Goal: Transaction & Acquisition: Purchase product/service

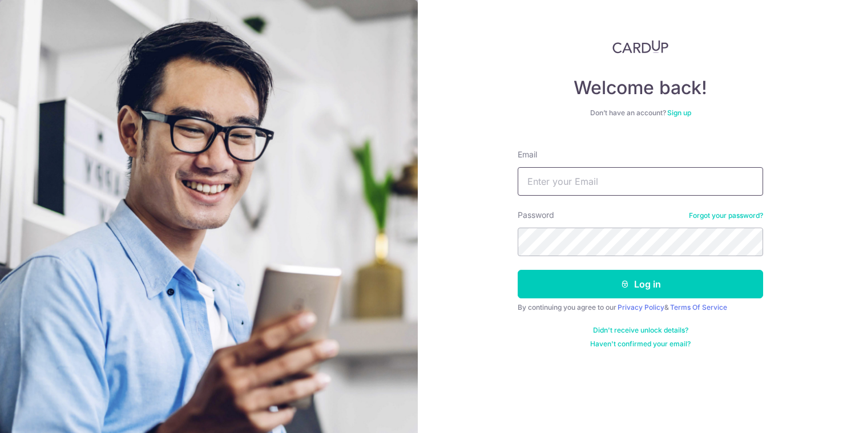
click at [578, 180] on input "Email" at bounding box center [641, 181] width 246 height 29
click at [598, 208] on form "Email da Password Forgot your password? Log in By continuing you agree to our P…" at bounding box center [641, 244] width 246 height 208
click at [589, 184] on input "da" at bounding box center [641, 181] width 246 height 29
type input "[EMAIL_ADDRESS][DOMAIN_NAME]"
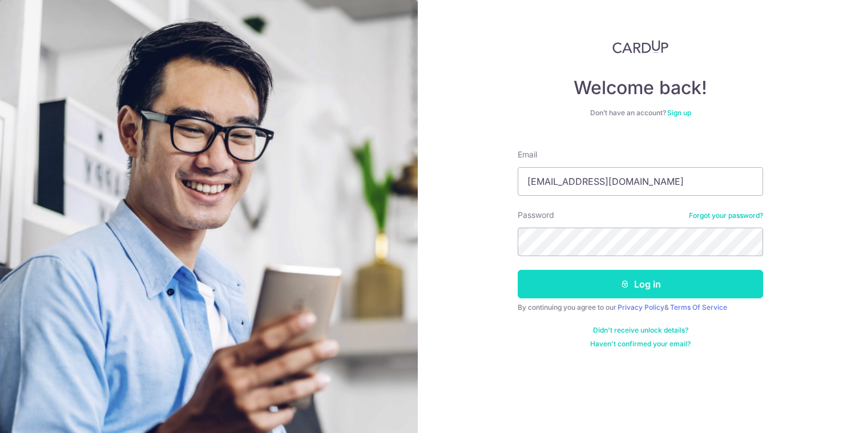
click at [614, 280] on button "Log in" at bounding box center [641, 284] width 246 height 29
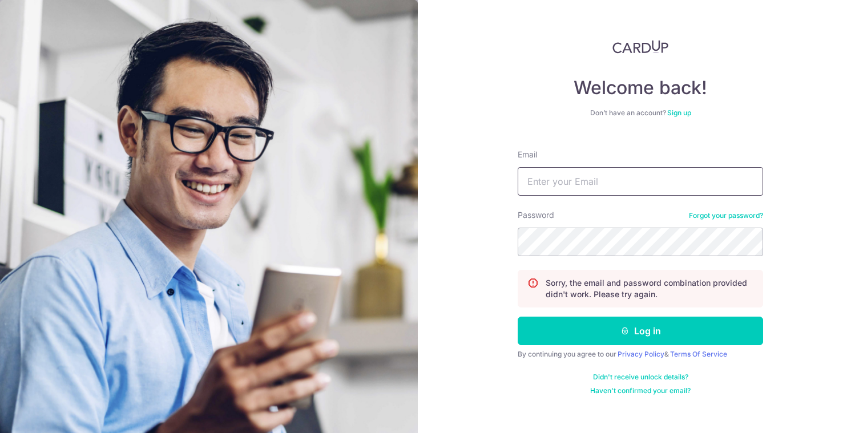
click at [575, 180] on input "Email" at bounding box center [641, 181] width 246 height 29
type input "davepyf@gmail.com"
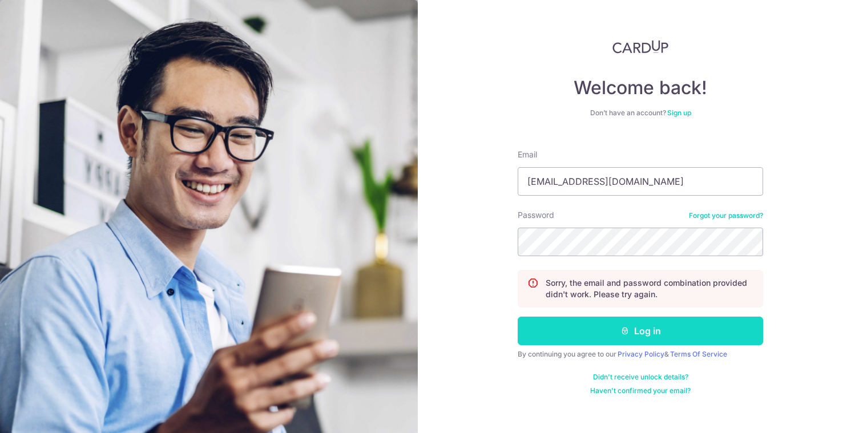
click at [568, 333] on button "Log in" at bounding box center [641, 331] width 246 height 29
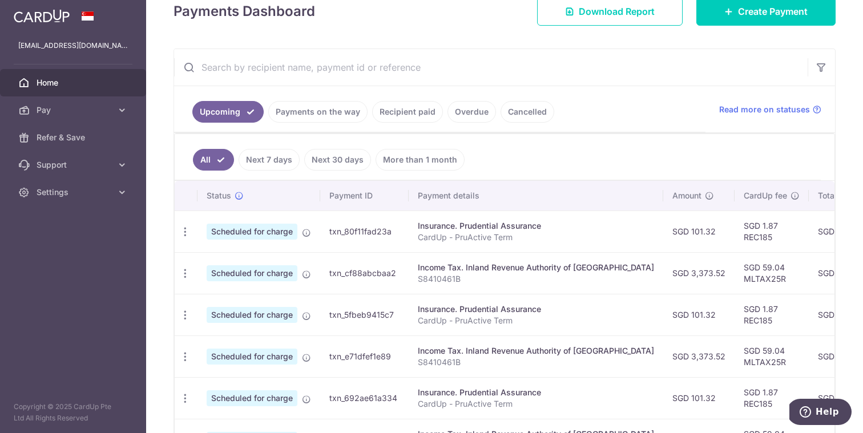
scroll to position [172, 0]
click at [403, 118] on link "Recipient paid" at bounding box center [407, 111] width 71 height 22
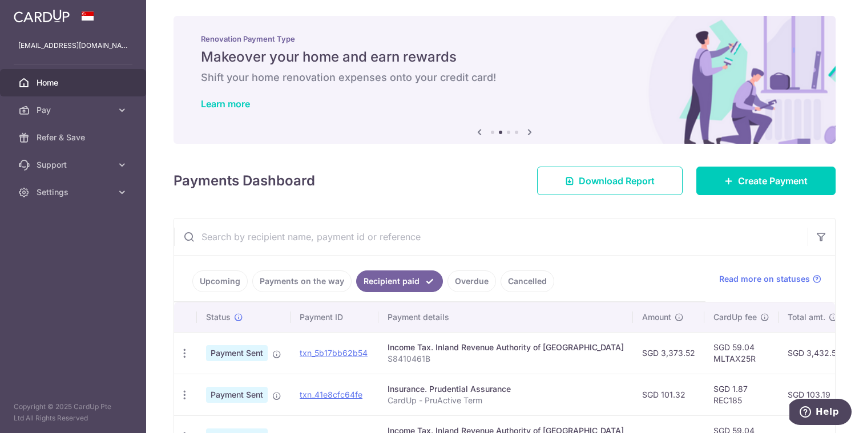
scroll to position [0, 0]
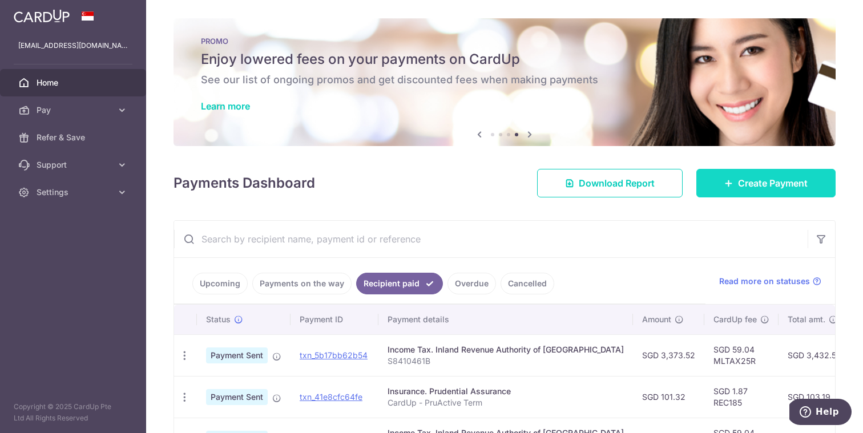
click at [749, 187] on span "Create Payment" at bounding box center [773, 183] width 70 height 14
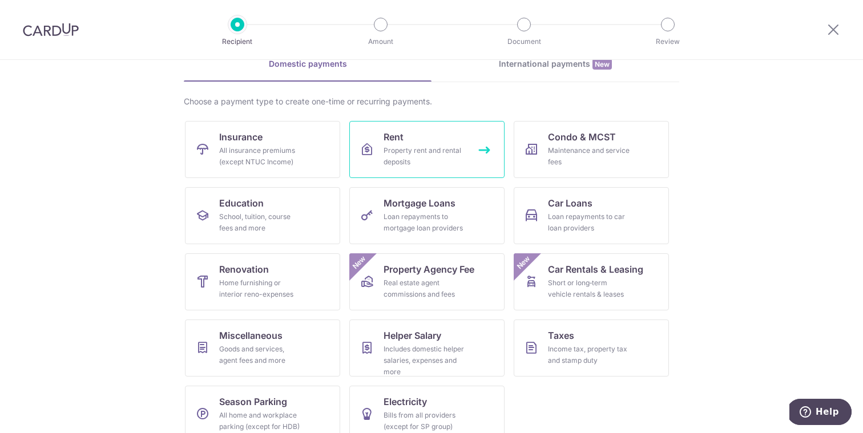
scroll to position [78, 0]
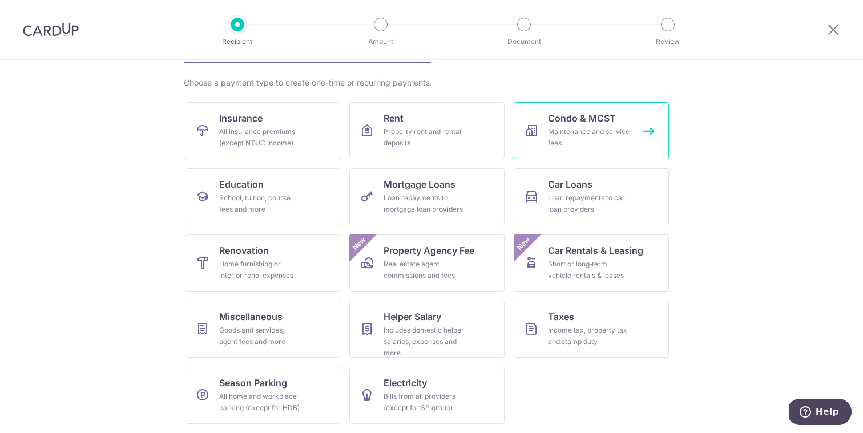
click at [569, 125] on link "Condo & MCST Maintenance and service fees" at bounding box center [591, 130] width 155 height 57
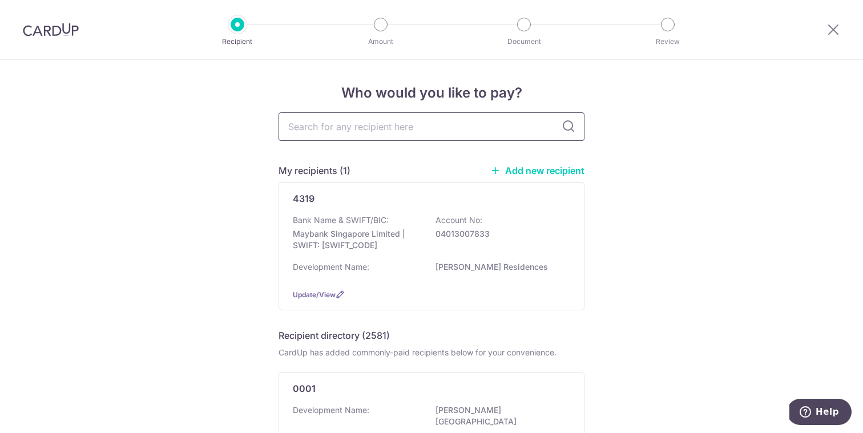
click at [512, 134] on input "text" at bounding box center [432, 126] width 306 height 29
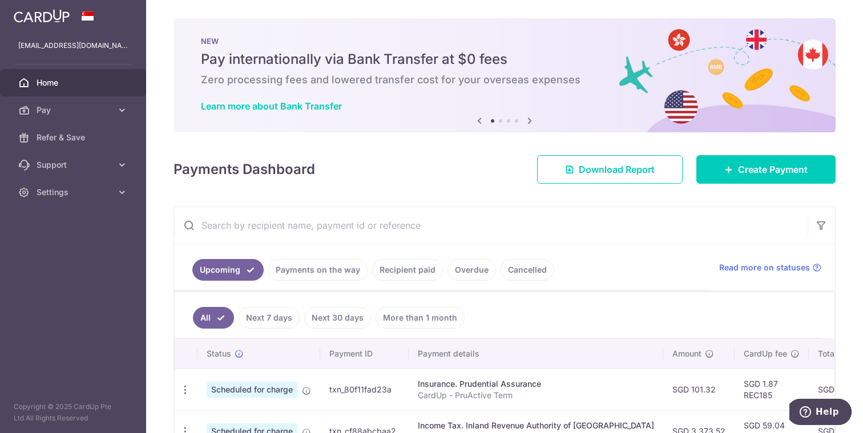
click at [423, 270] on link "Recipient paid" at bounding box center [407, 270] width 71 height 22
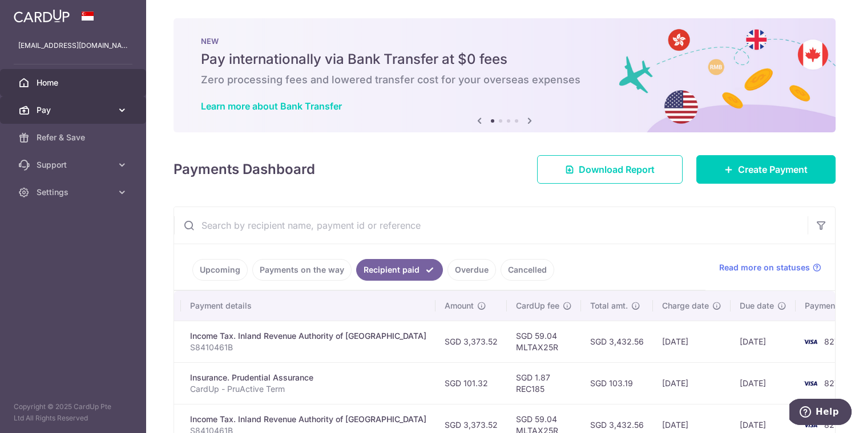
click at [81, 101] on link "Pay" at bounding box center [73, 109] width 146 height 27
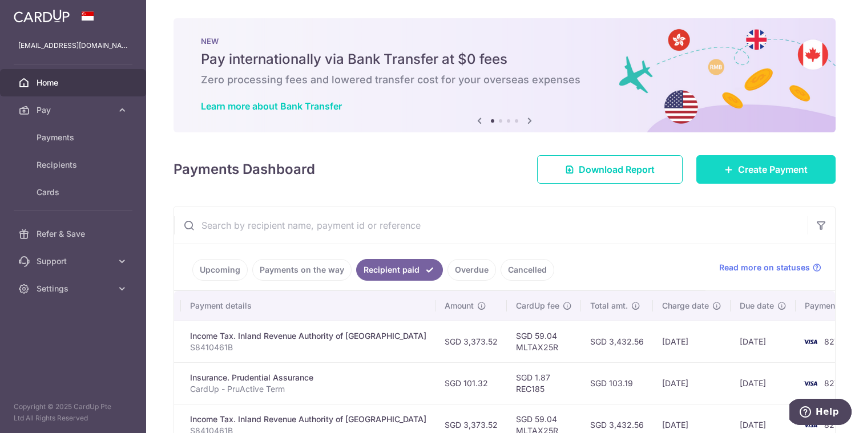
click at [754, 163] on span "Create Payment" at bounding box center [773, 170] width 70 height 14
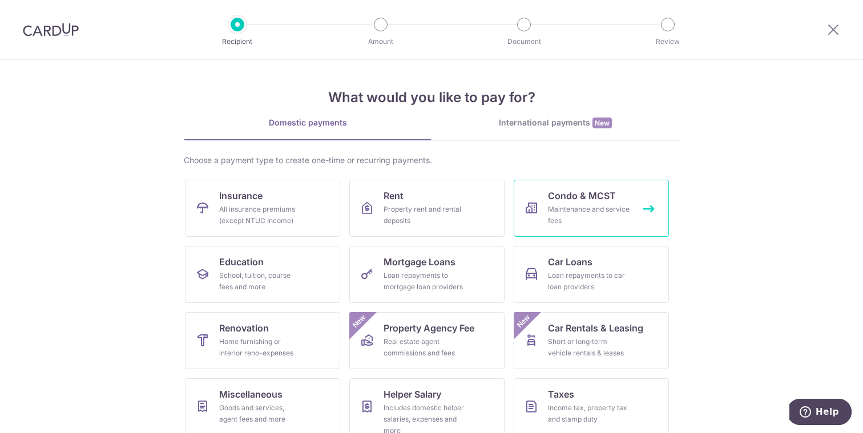
click at [642, 190] on link "Condo & MCST Maintenance and service fees" at bounding box center [591, 208] width 155 height 57
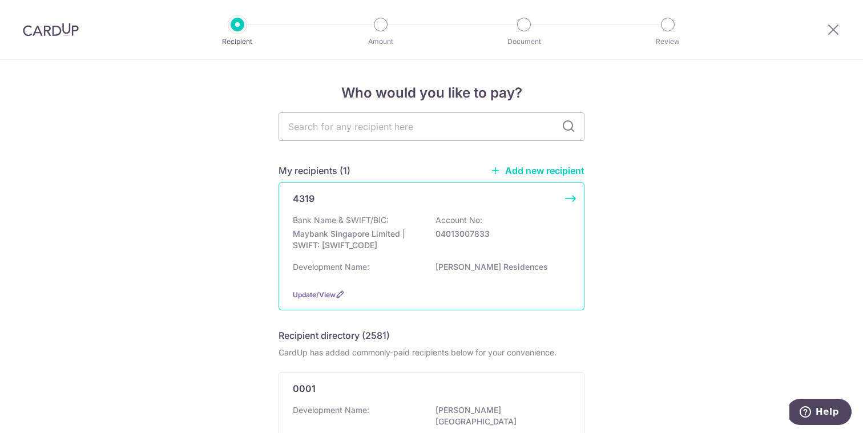
click at [359, 246] on p "Maybank Singapore Limited | SWIFT: [SWIFT_CODE]" at bounding box center [357, 239] width 128 height 23
click at [505, 260] on div "Bank Name & SWIFT/BIC: Maybank Singapore Limited | SWIFT: [SWIFT_CODE] Account …" at bounding box center [431, 247] width 277 height 65
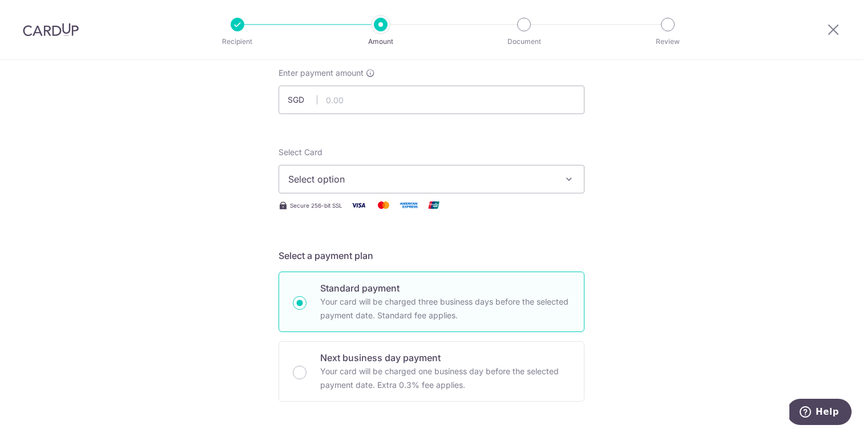
scroll to position [69, 0]
click at [504, 176] on span "Select option" at bounding box center [421, 179] width 266 height 14
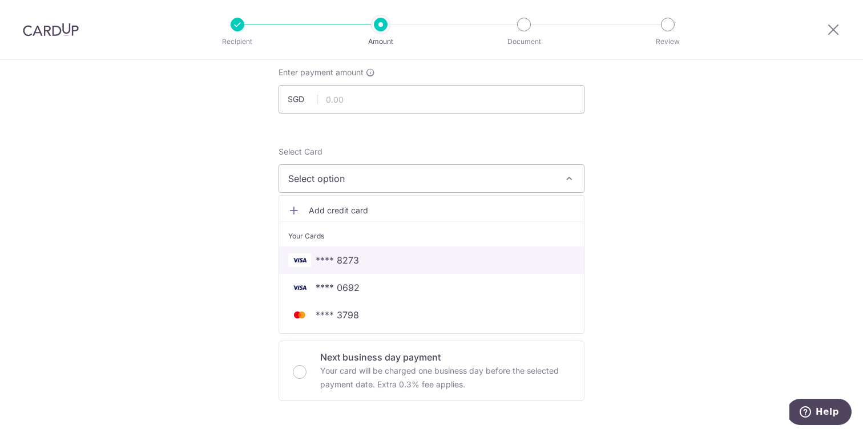
click at [423, 263] on span "**** 8273" at bounding box center [431, 261] width 287 height 14
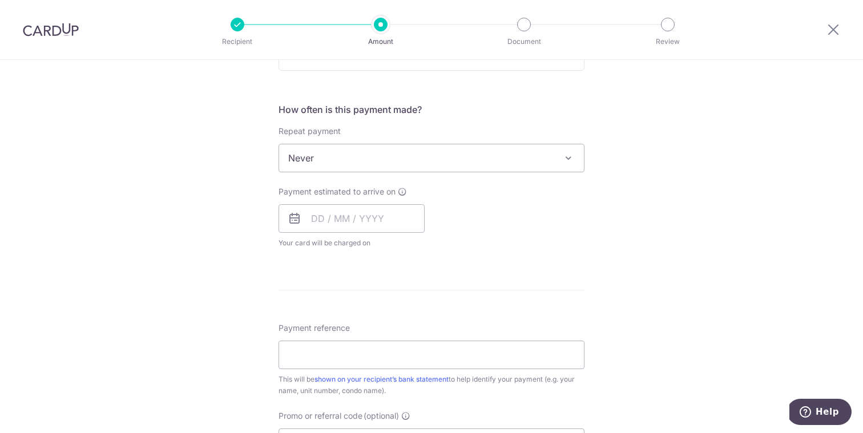
scroll to position [445, 0]
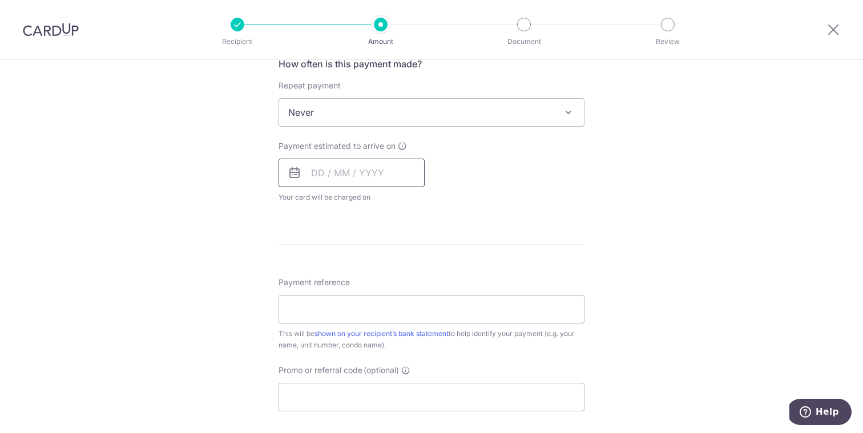
click at [315, 180] on input "text" at bounding box center [352, 173] width 146 height 29
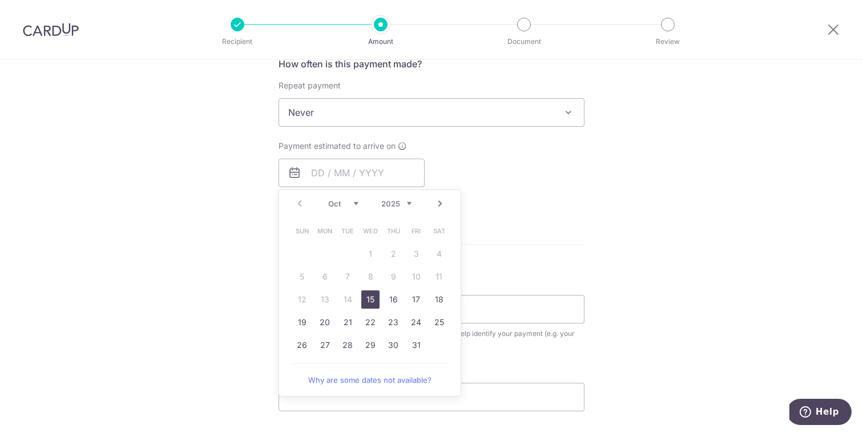
click at [371, 297] on link "15" at bounding box center [370, 300] width 18 height 18
type input "[DATE]"
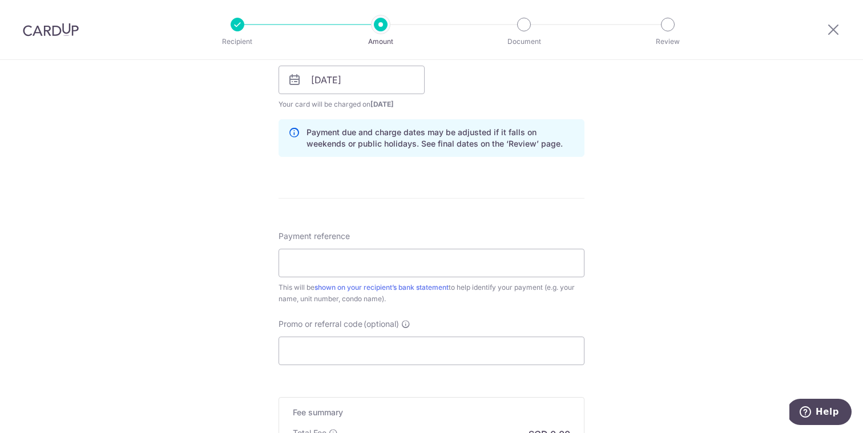
scroll to position [582, 0]
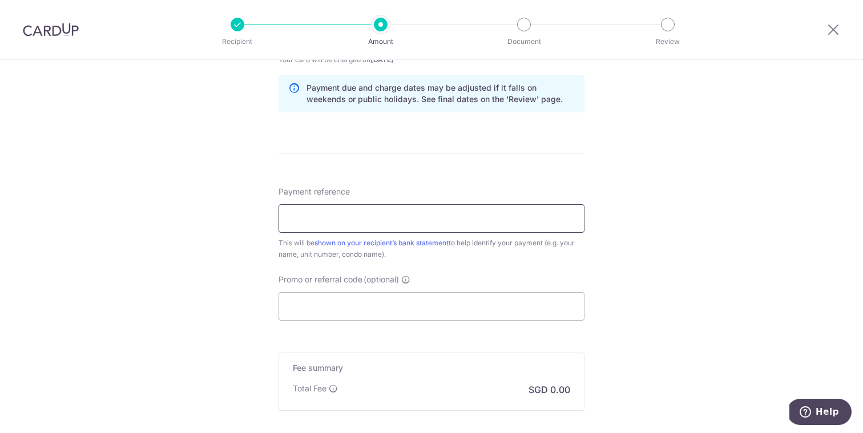
click at [344, 218] on input "Payment reference" at bounding box center [432, 218] width 306 height 29
click at [203, 247] on div "Tell us more about your payment Enter payment amount SGD Select Card **** 8273 …" at bounding box center [431, 18] width 863 height 1080
click at [356, 222] on input "Payment reference" at bounding box center [432, 218] width 306 height 29
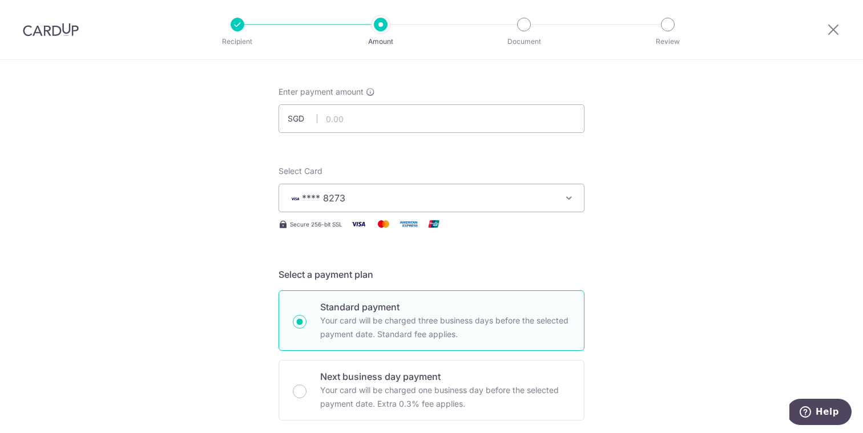
scroll to position [0, 0]
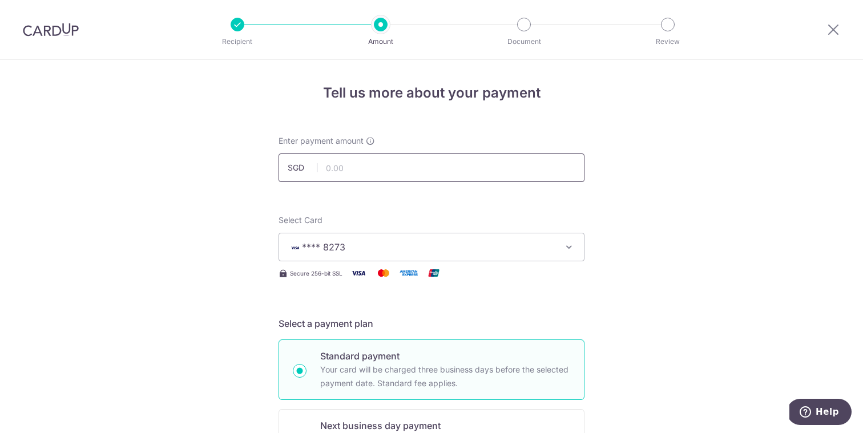
type input "Mcst bartley residence"
click at [365, 167] on input "text" at bounding box center [432, 168] width 306 height 29
type input "1241.04"
click at [371, 167] on input "1241.04" at bounding box center [432, 168] width 306 height 29
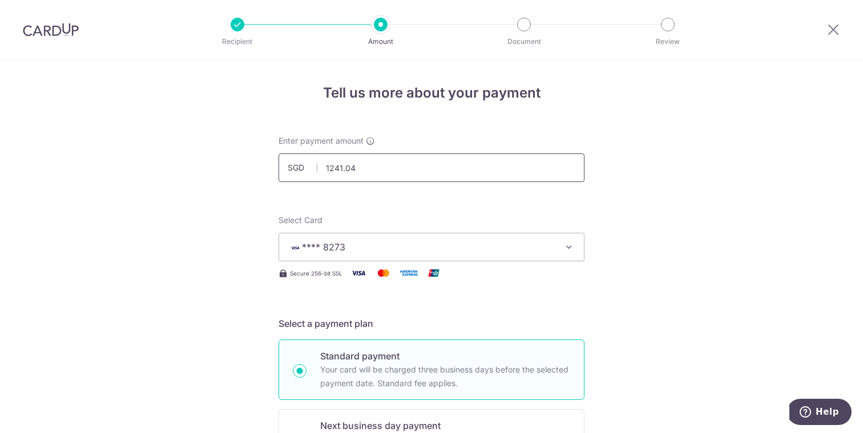
click at [371, 167] on input "1241.04" at bounding box center [432, 168] width 306 height 29
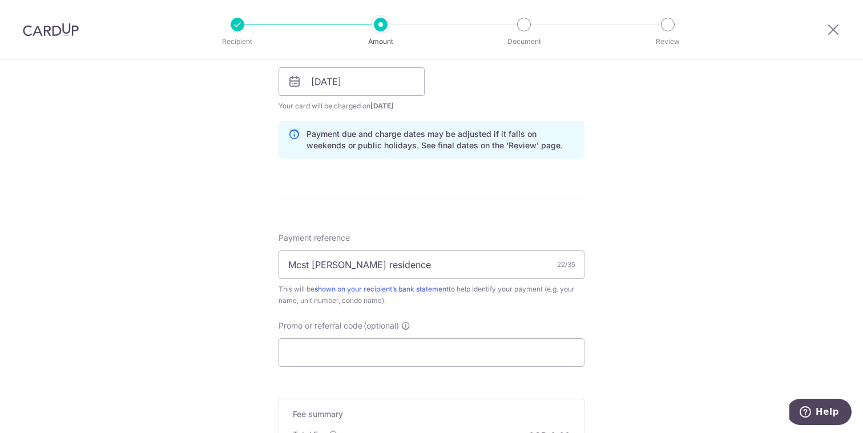
scroll to position [706, 0]
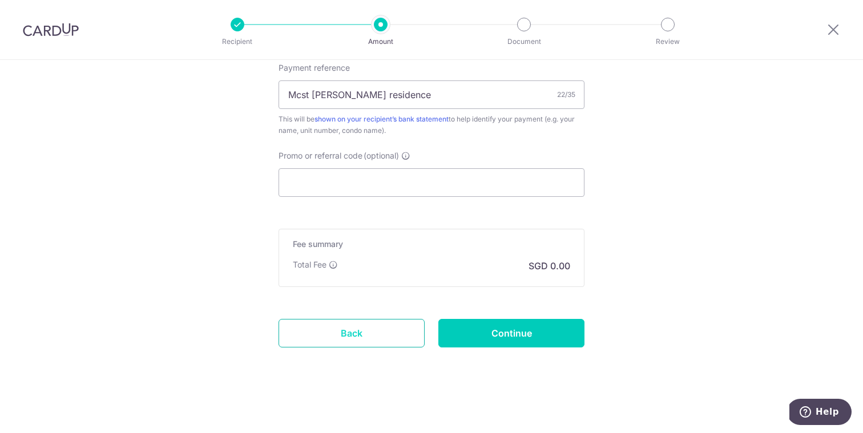
click at [371, 334] on link "Back" at bounding box center [352, 333] width 146 height 29
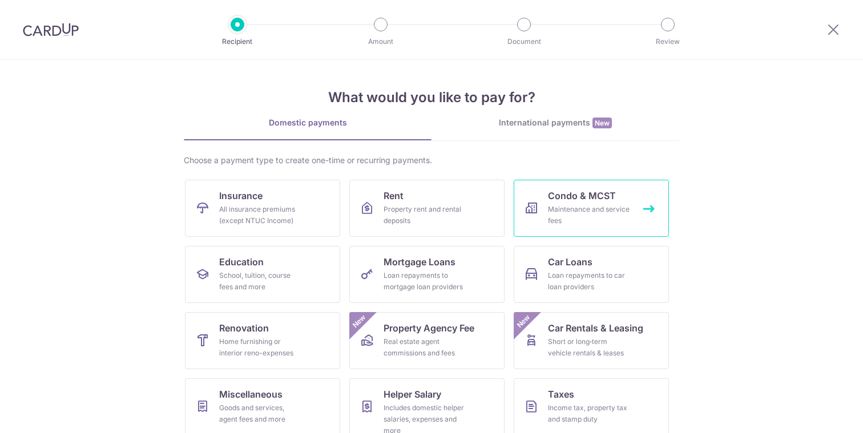
click at [541, 214] on link "Condo & MCST Maintenance and service fees" at bounding box center [591, 208] width 155 height 57
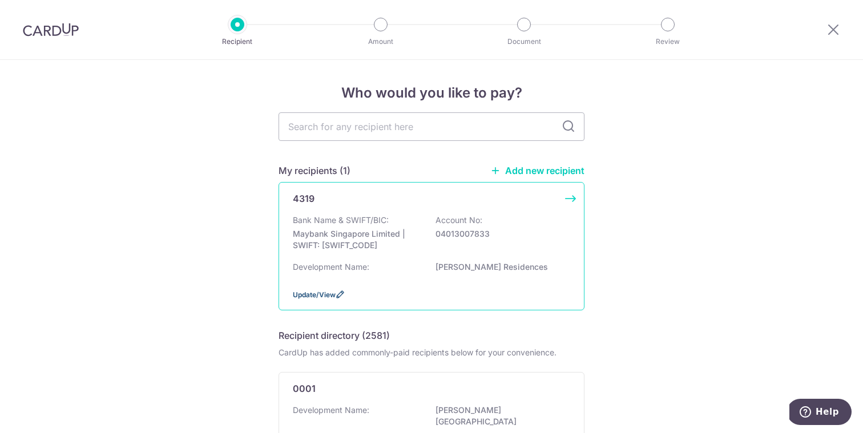
click at [312, 295] on span "Update/View" at bounding box center [314, 295] width 43 height 9
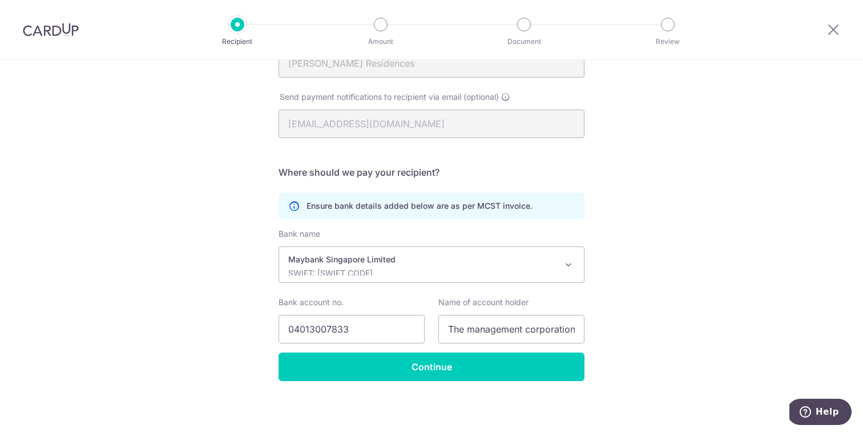
scroll to position [215, 0]
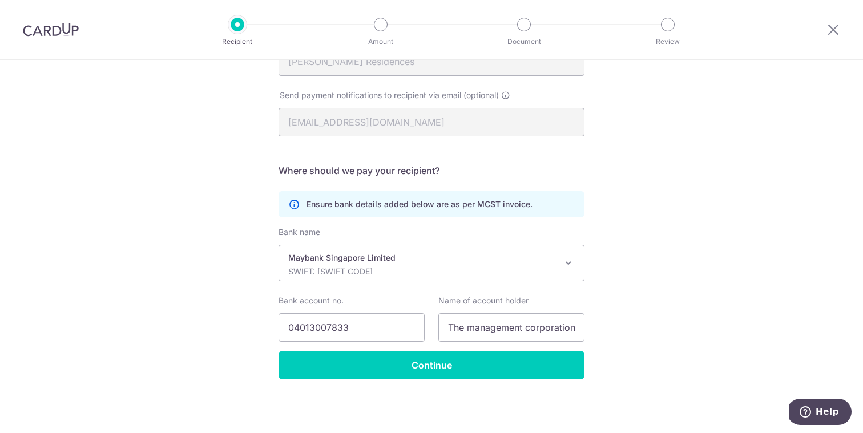
click at [360, 264] on div "Maybank Singapore Limited SWIFT: [SWIFT_CODE]" at bounding box center [422, 263] width 268 height 22
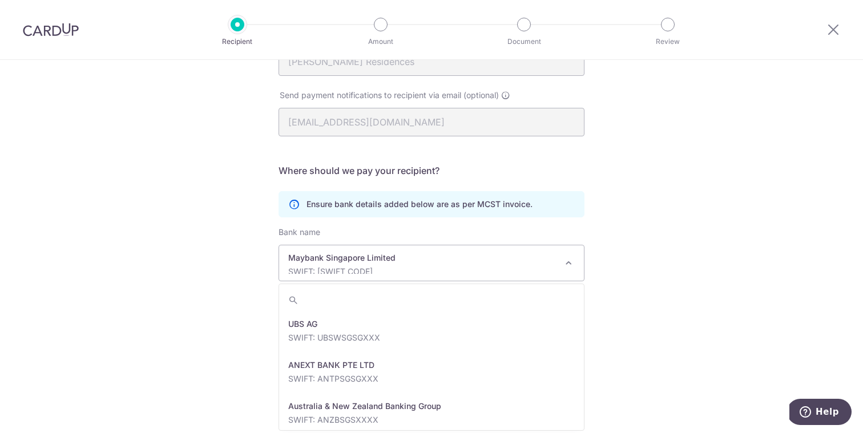
scroll to position [1727, 0]
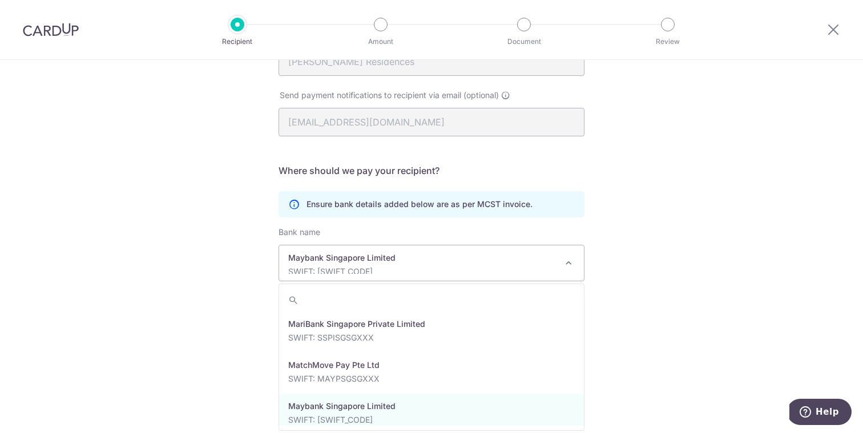
click at [174, 268] on div "Recipient Details Your recipient does not need a CardUp account to receive your…" at bounding box center [431, 139] width 863 height 588
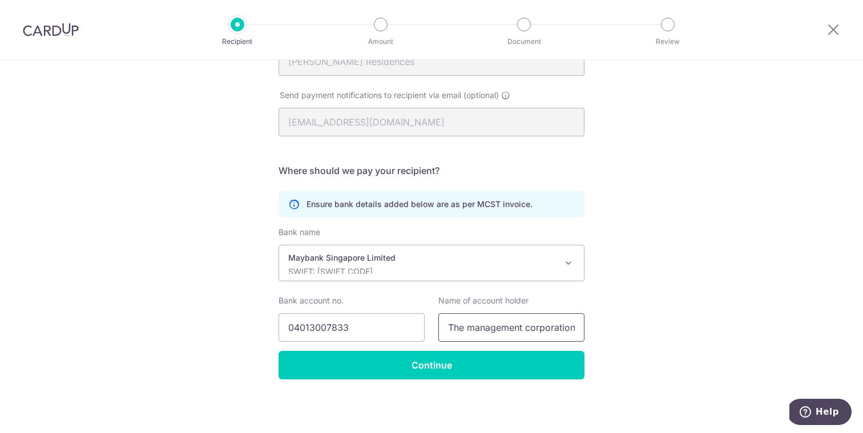
click at [530, 328] on input "The management corporation strate title plan no 4319" at bounding box center [512, 327] width 146 height 29
click at [516, 326] on input "The management corporation strate title plan no 4319" at bounding box center [512, 327] width 146 height 29
click at [509, 326] on input "The management corporation strate title plan no 4319" at bounding box center [512, 327] width 146 height 29
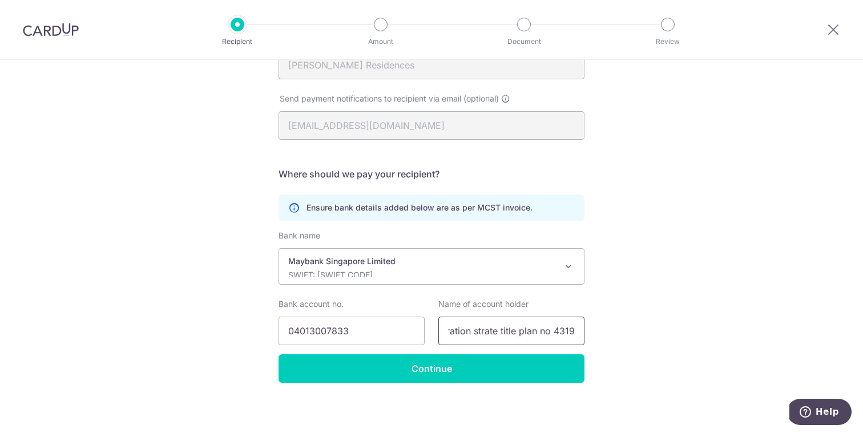
scroll to position [215, 0]
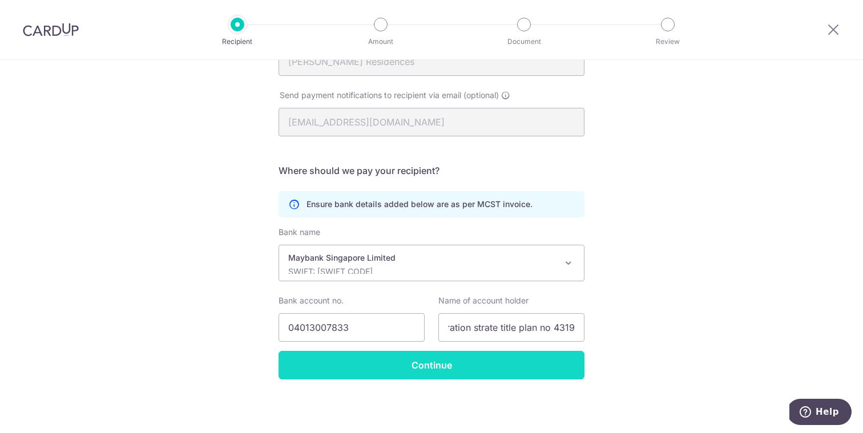
click at [429, 363] on input "Continue" at bounding box center [432, 365] width 306 height 29
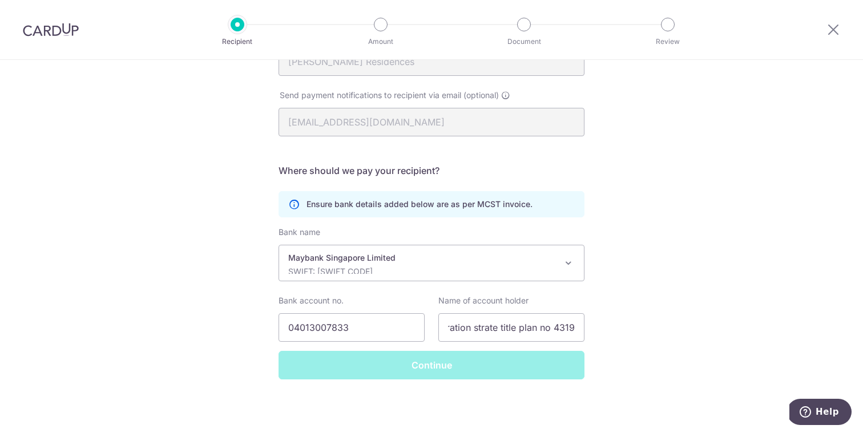
scroll to position [0, 0]
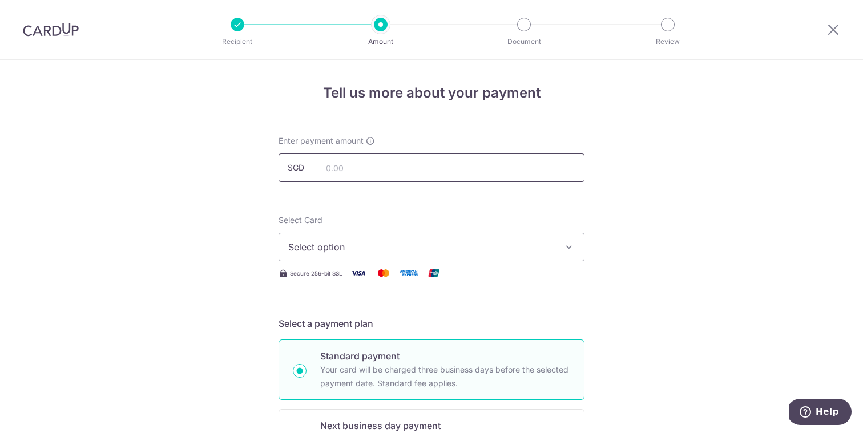
click at [443, 156] on input "text" at bounding box center [432, 168] width 306 height 29
click at [544, 241] on span "Select option" at bounding box center [421, 247] width 266 height 14
type input "1,241.04"
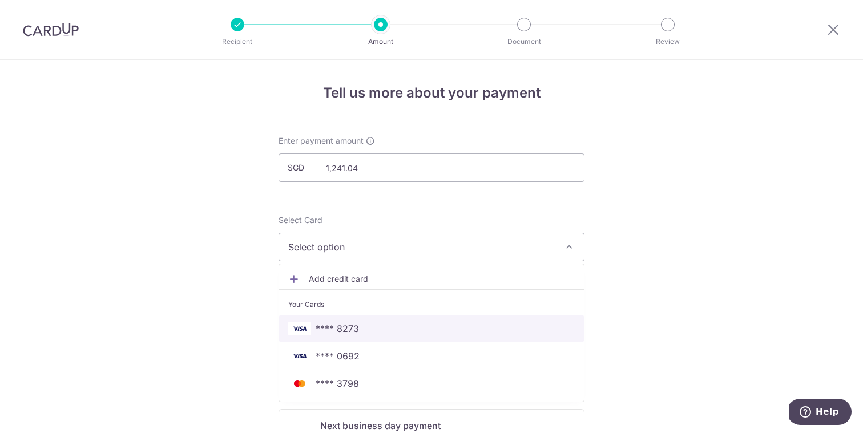
click at [502, 319] on link "**** 8273" at bounding box center [431, 328] width 305 height 27
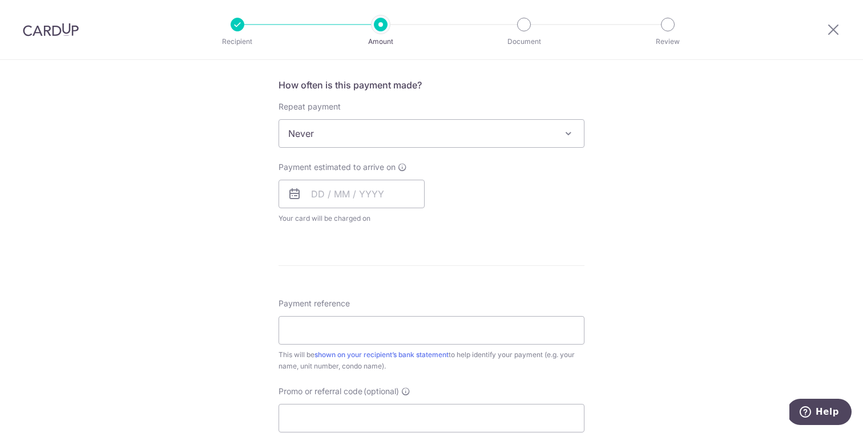
scroll to position [425, 0]
click at [312, 193] on input "text" at bounding box center [352, 192] width 146 height 29
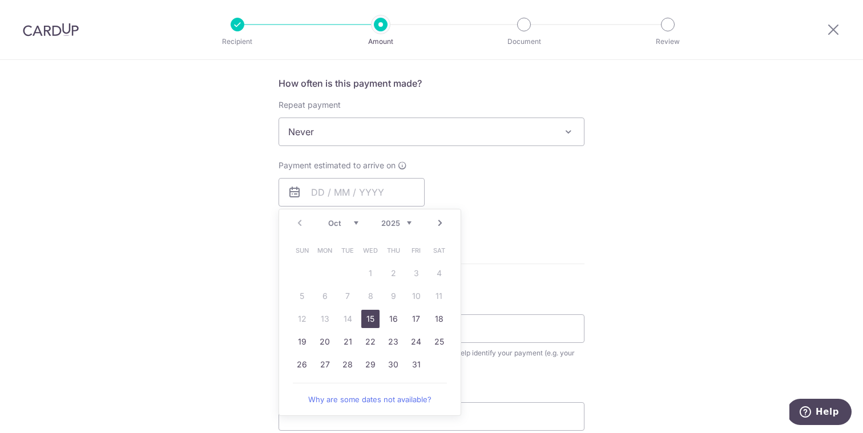
click at [368, 322] on link "15" at bounding box center [370, 319] width 18 height 18
type input "15/10/2025"
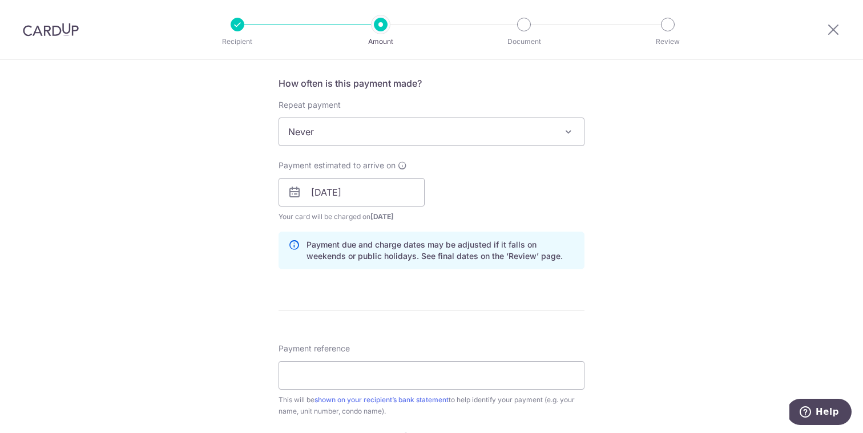
click at [204, 299] on div "Tell us more about your payment Enter payment amount SGD 1,241.04 1241.04 Selec…" at bounding box center [431, 175] width 863 height 1080
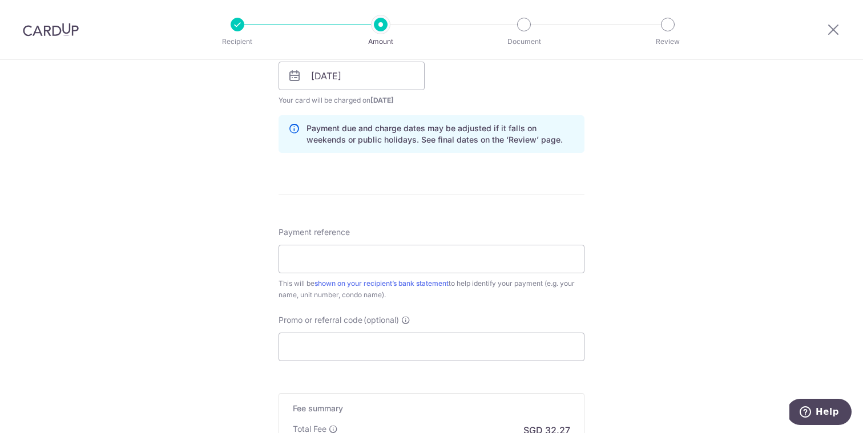
scroll to position [560, 0]
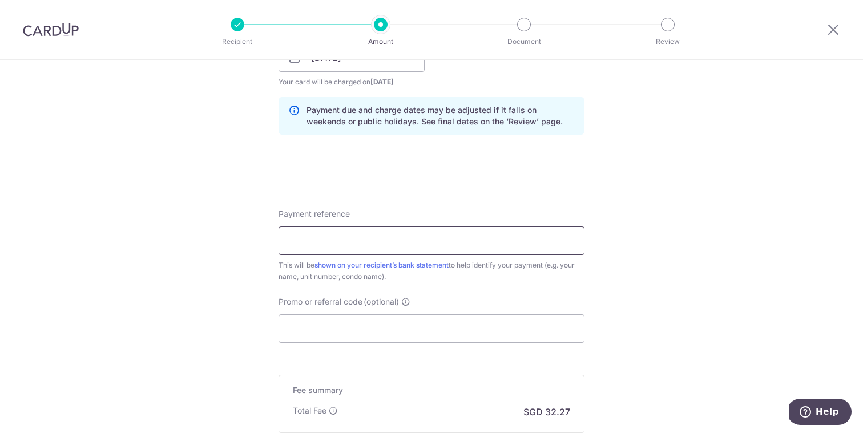
click at [333, 235] on input "Payment reference" at bounding box center [432, 241] width 306 height 29
click at [237, 269] on div "Tell us more about your payment Enter payment amount SGD 1,241.04 1241.04 Selec…" at bounding box center [431, 40] width 863 height 1080
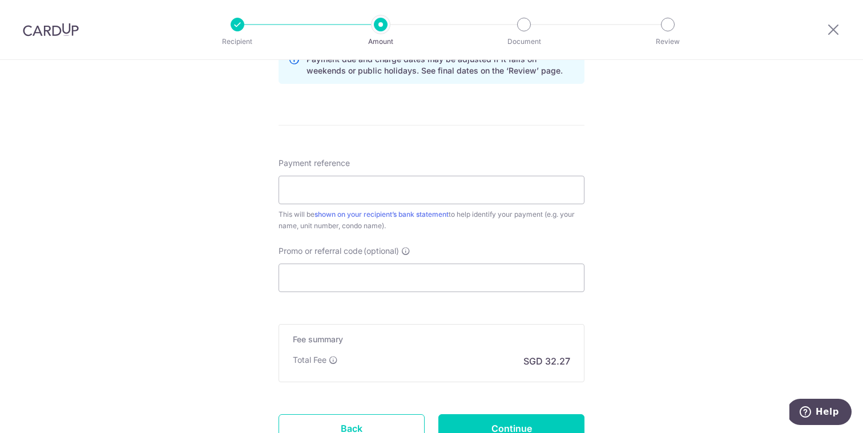
scroll to position [613, 0]
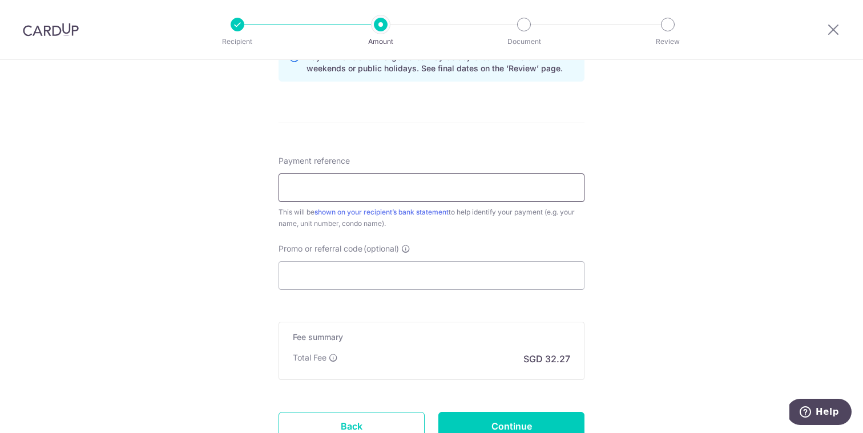
click at [310, 188] on input "Payment reference" at bounding box center [432, 188] width 306 height 29
type input "7#05-41"
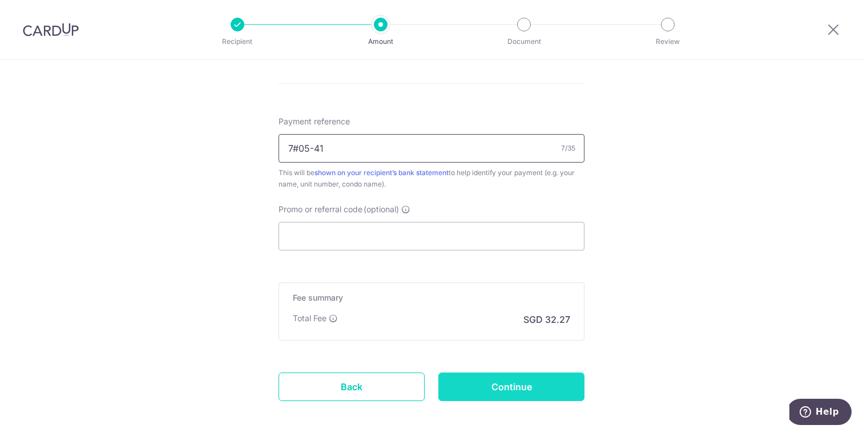
scroll to position [651, 0]
click at [555, 390] on input "Continue" at bounding box center [512, 388] width 146 height 29
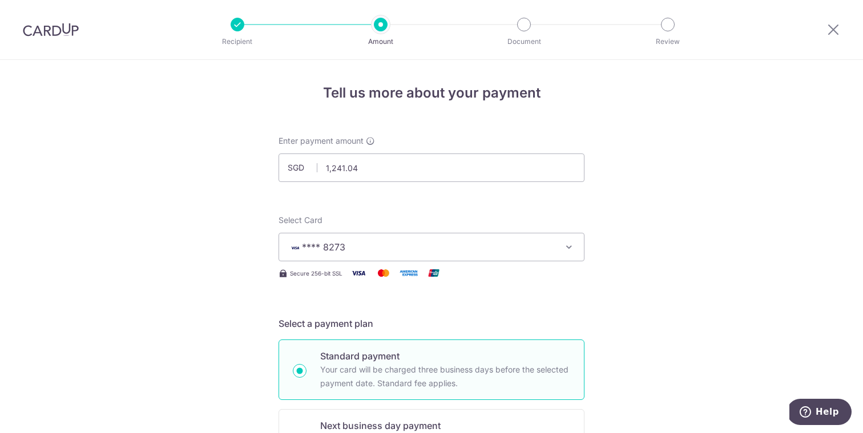
scroll to position [722, 0]
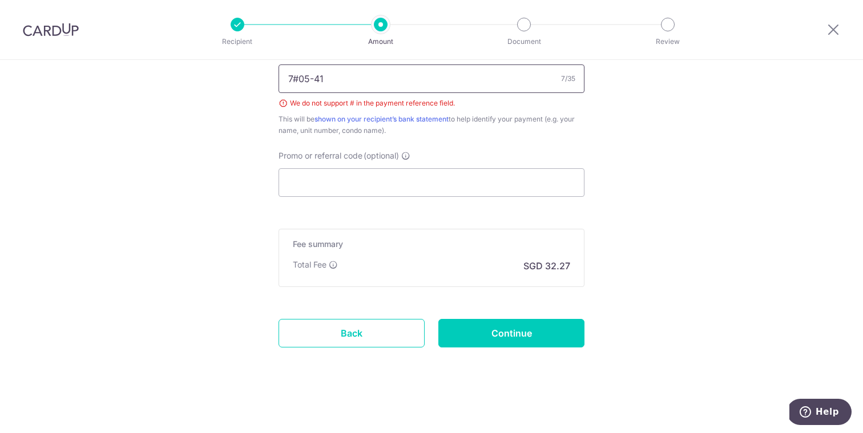
click at [300, 78] on input "7#05-41" at bounding box center [432, 79] width 306 height 29
type input "7 05-41"
click at [472, 322] on input "Continue" at bounding box center [512, 333] width 146 height 29
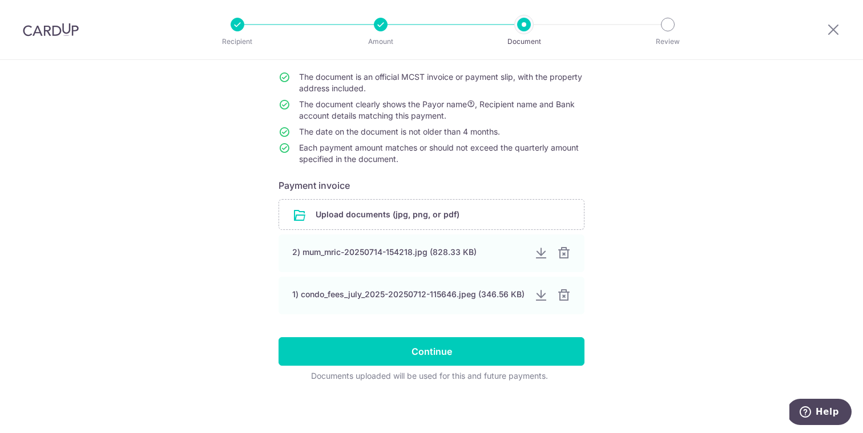
scroll to position [104, 0]
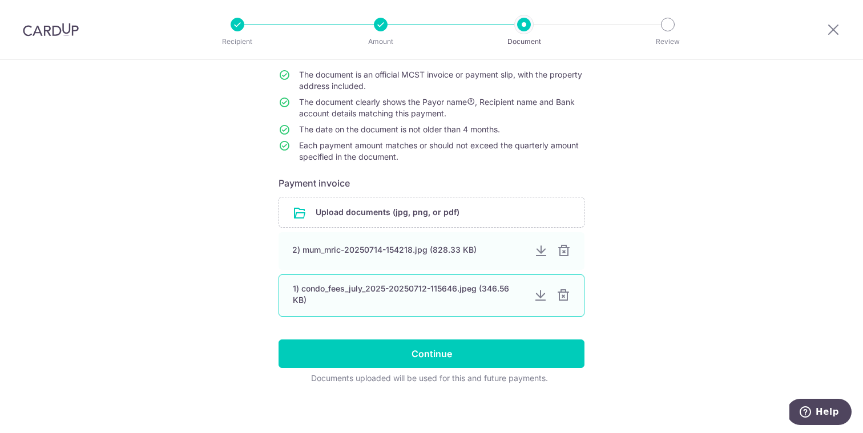
click at [565, 297] on div at bounding box center [564, 296] width 14 height 14
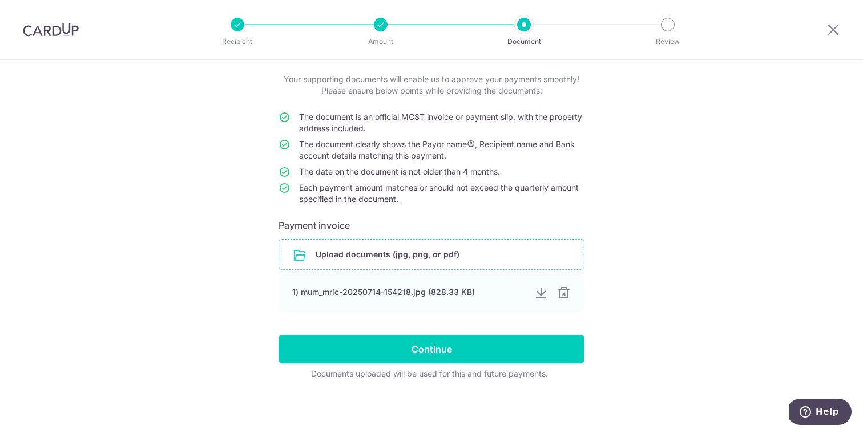
click at [501, 261] on input "file" at bounding box center [431, 255] width 305 height 30
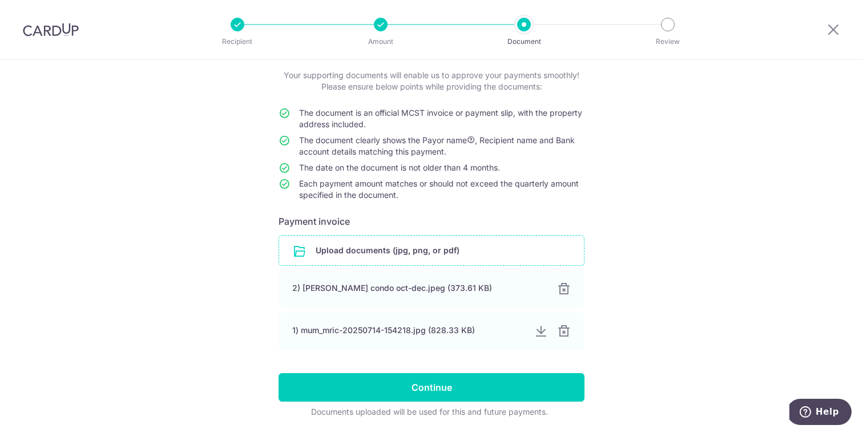
scroll to position [104, 0]
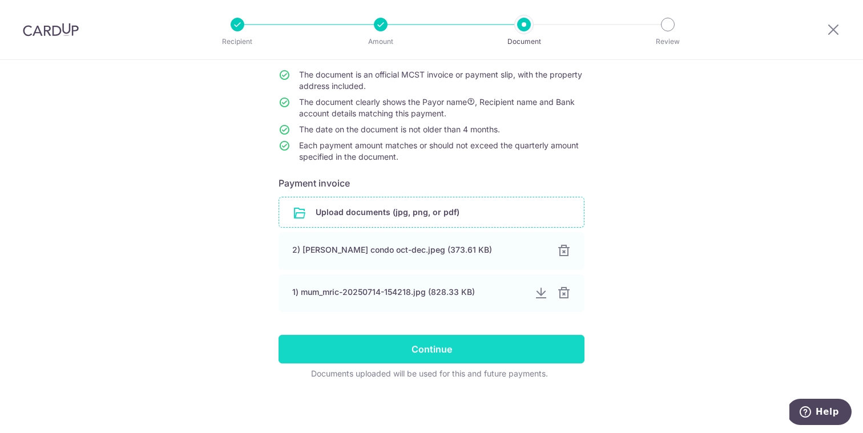
click at [420, 361] on input "Continue" at bounding box center [432, 349] width 306 height 29
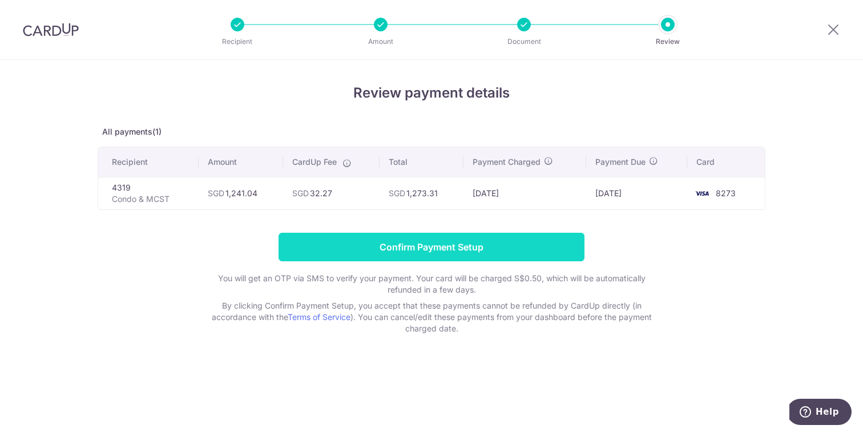
click at [574, 243] on input "Confirm Payment Setup" at bounding box center [432, 247] width 306 height 29
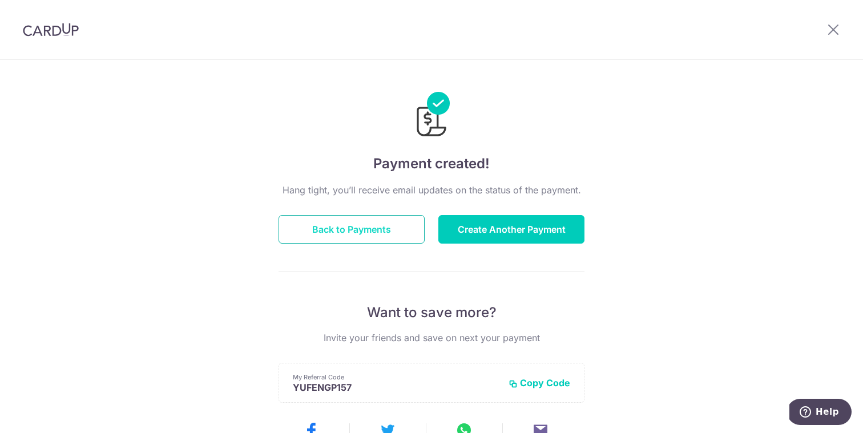
click at [329, 220] on button "Back to Payments" at bounding box center [352, 229] width 146 height 29
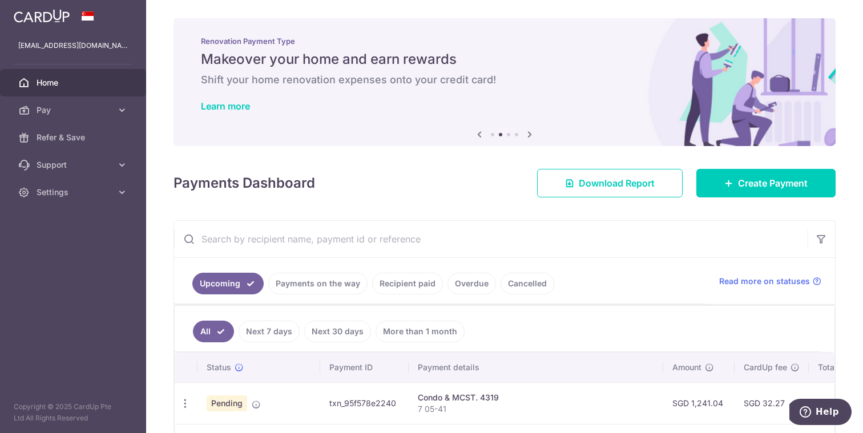
click at [397, 287] on link "Recipient paid" at bounding box center [407, 284] width 71 height 22
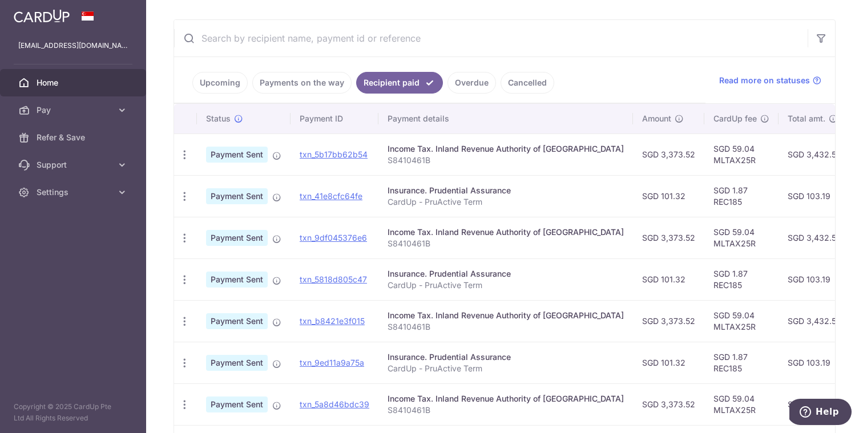
scroll to position [211, 0]
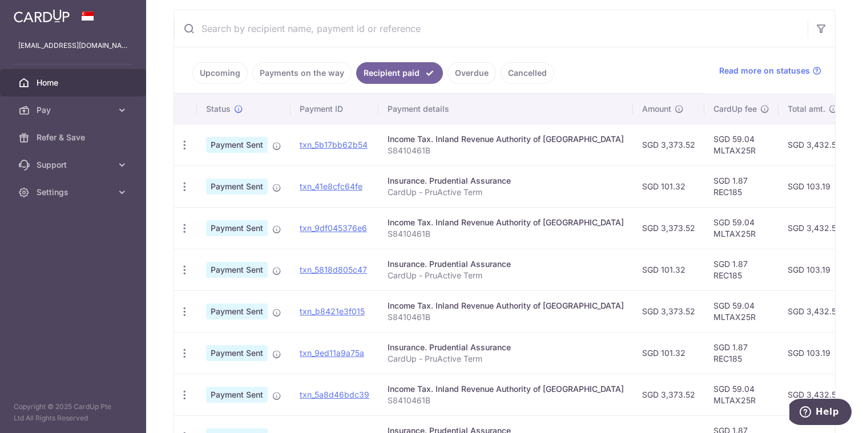
click at [449, 66] on link "Overdue" at bounding box center [472, 73] width 49 height 22
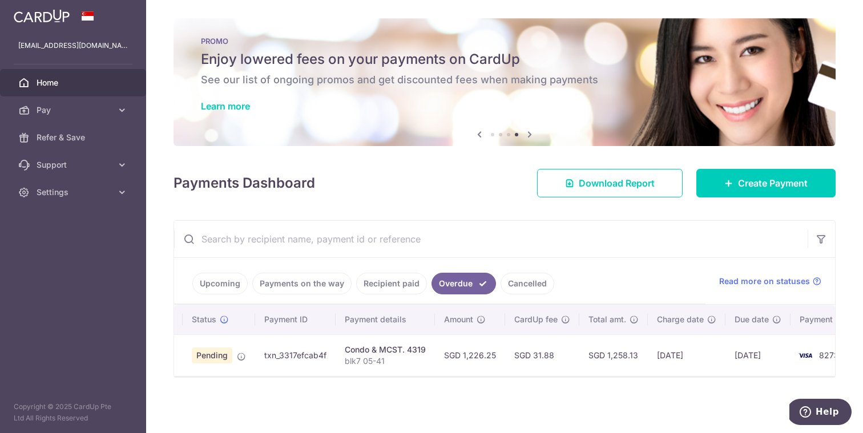
scroll to position [0, 0]
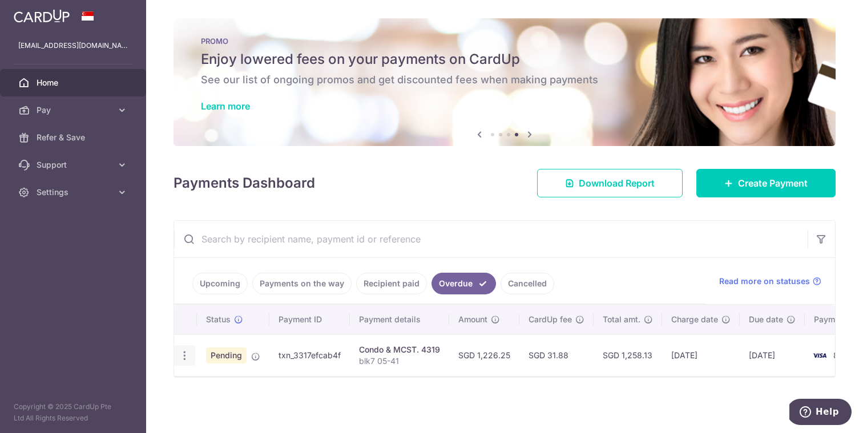
click at [182, 348] on div "Update payment Cancel payment Upload doc" at bounding box center [184, 355] width 21 height 21
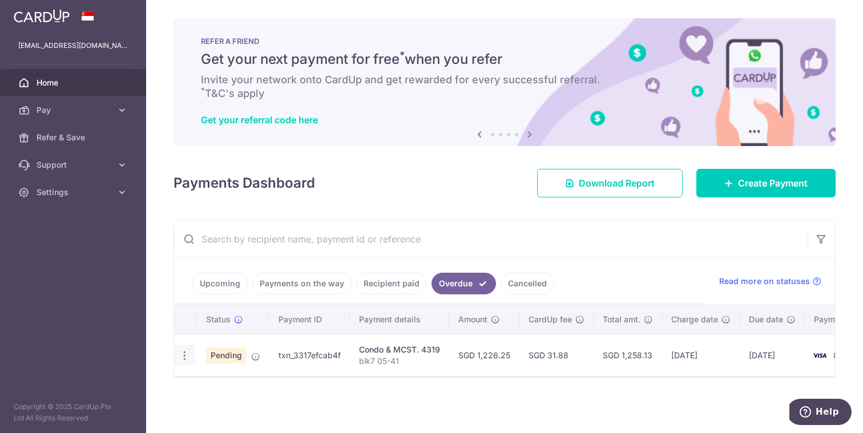
click at [184, 354] on icon "button" at bounding box center [185, 356] width 12 height 12
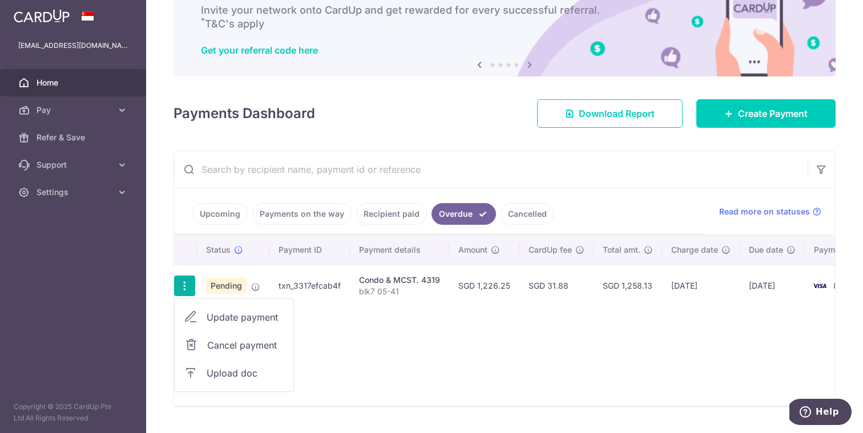
scroll to position [76, 0]
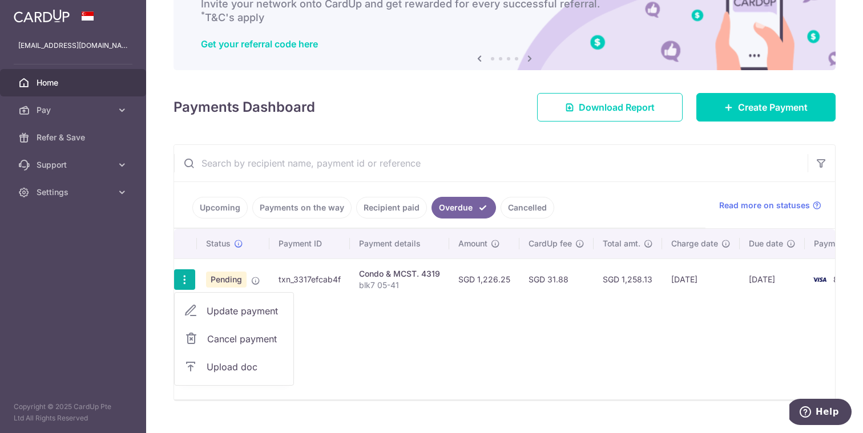
click at [200, 343] on link "Cancel payment" at bounding box center [234, 339] width 119 height 29
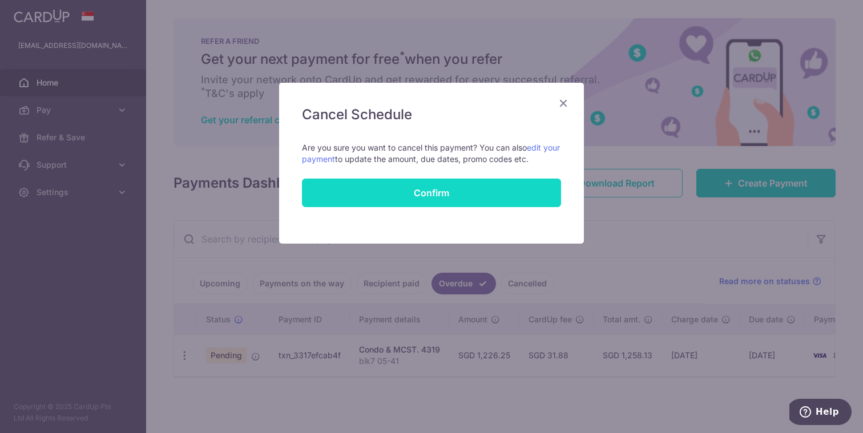
click at [433, 187] on button "Confirm" at bounding box center [431, 193] width 259 height 29
